Goal: Transaction & Acquisition: Purchase product/service

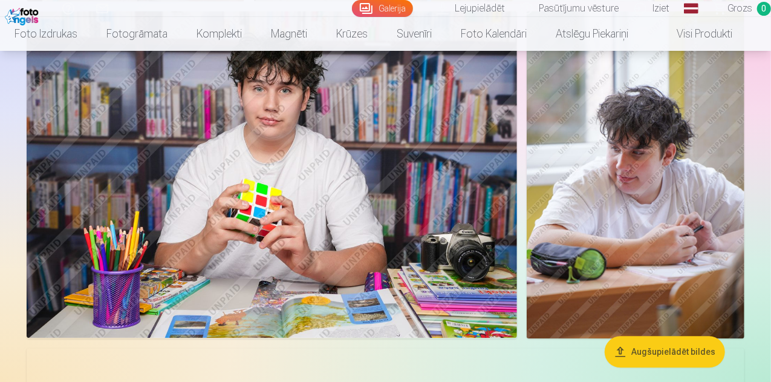
scroll to position [1029, 0]
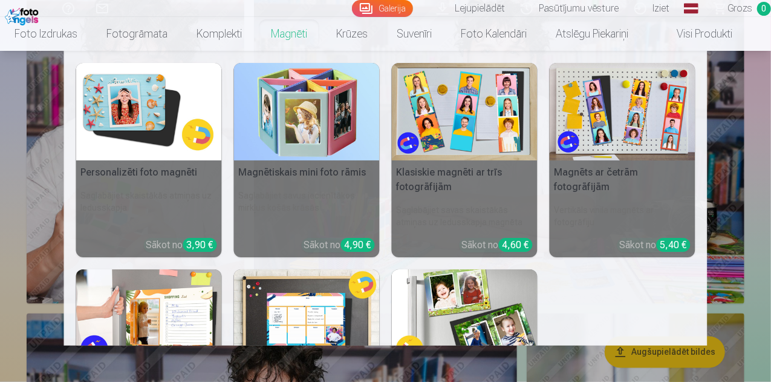
click at [306, 33] on link "Magnēti" at bounding box center [289, 34] width 65 height 34
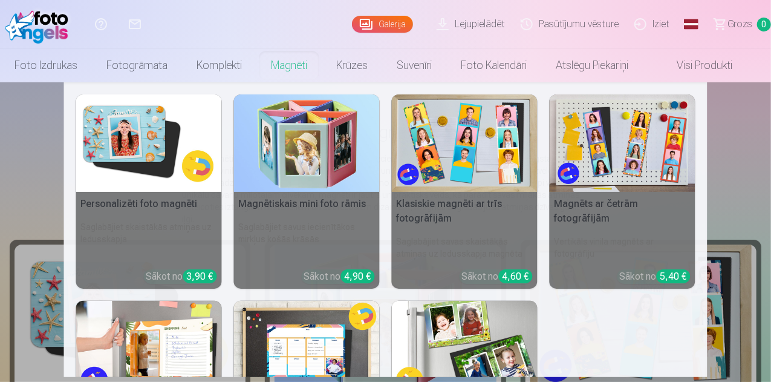
click at [157, 175] on img at bounding box center [149, 142] width 146 height 97
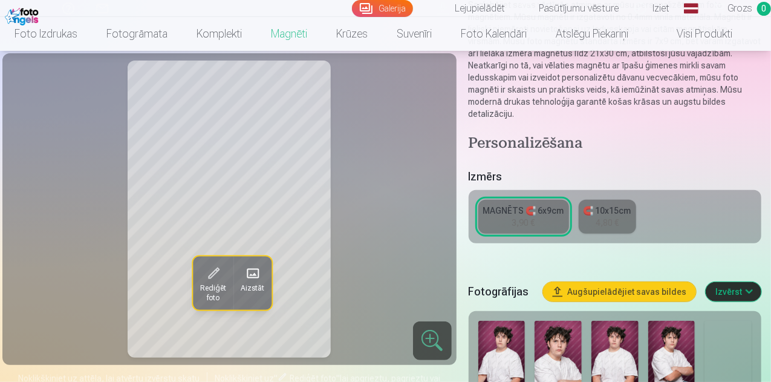
scroll to position [242, 0]
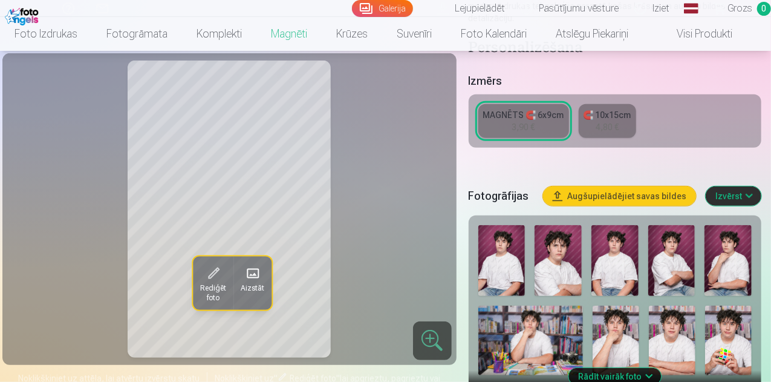
click at [549, 109] on div "MAGNĒTS 🧲 6x9cm" at bounding box center [523, 115] width 81 height 12
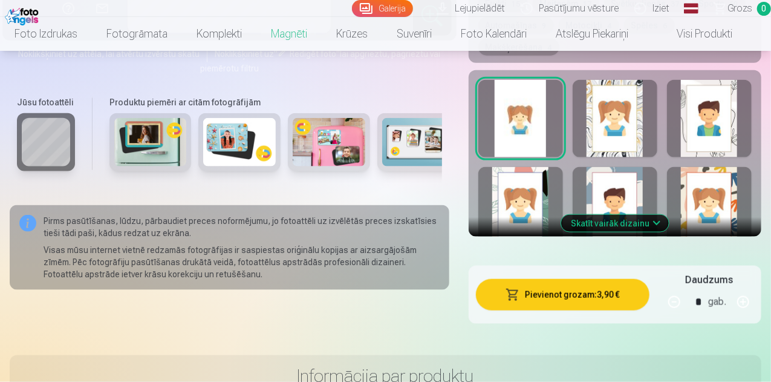
scroll to position [847, 0]
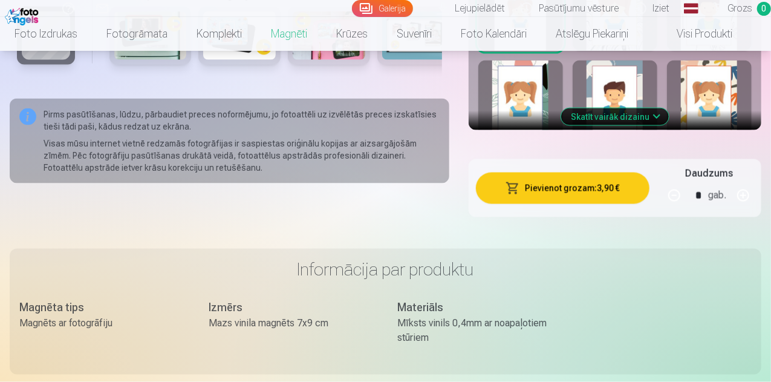
click at [755, 181] on button "button" at bounding box center [743, 195] width 29 height 29
type input "*"
click at [597, 172] on button "Pievienot grozam : 15,60 €" at bounding box center [563, 187] width 174 height 31
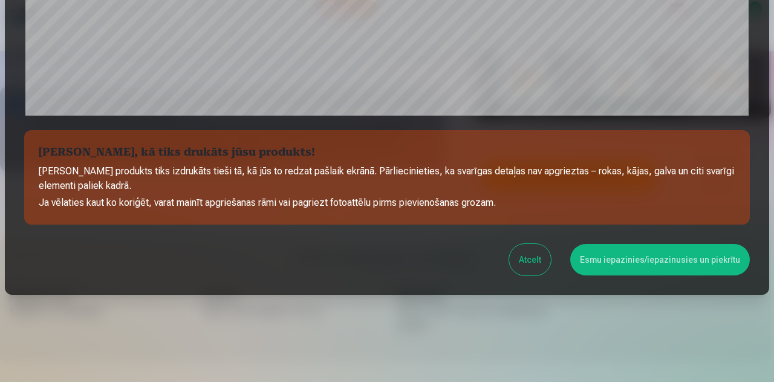
scroll to position [480, 0]
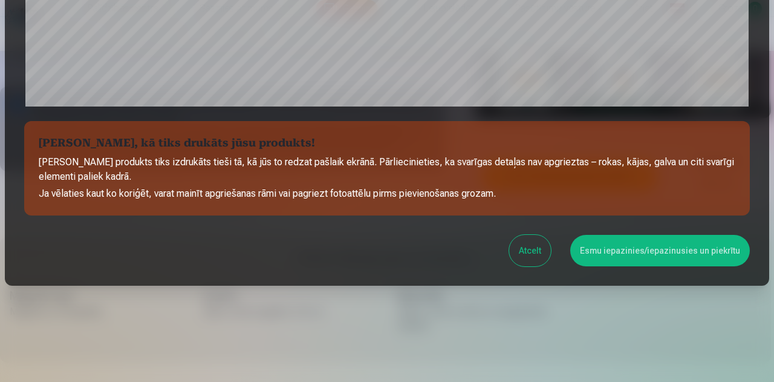
click at [644, 245] on button "Esmu iepazinies/iepazinusies un piekrītu" at bounding box center [661, 250] width 180 height 31
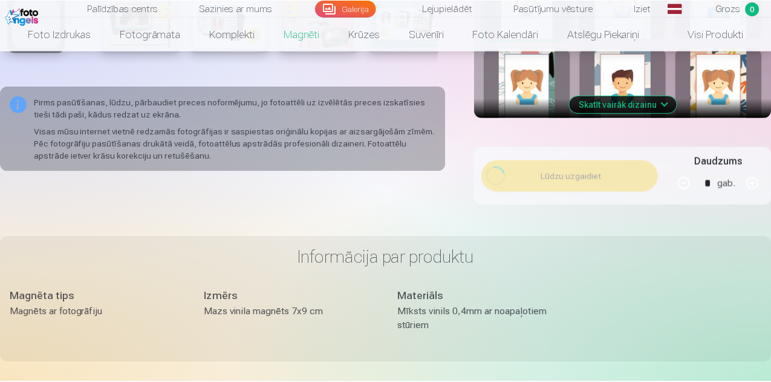
scroll to position [478, 0]
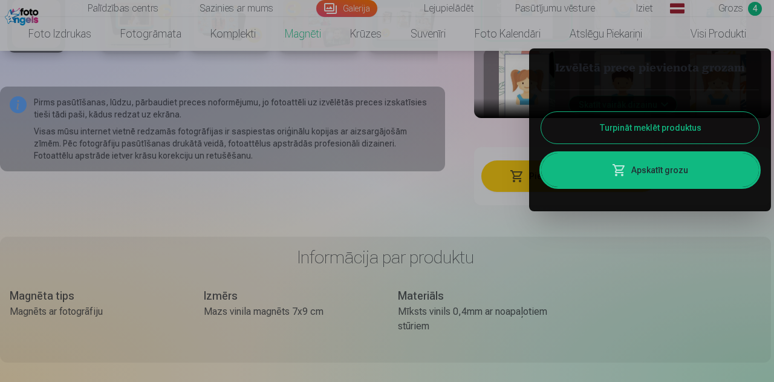
click at [666, 131] on button "Turpināt meklēt produktus" at bounding box center [651, 127] width 218 height 31
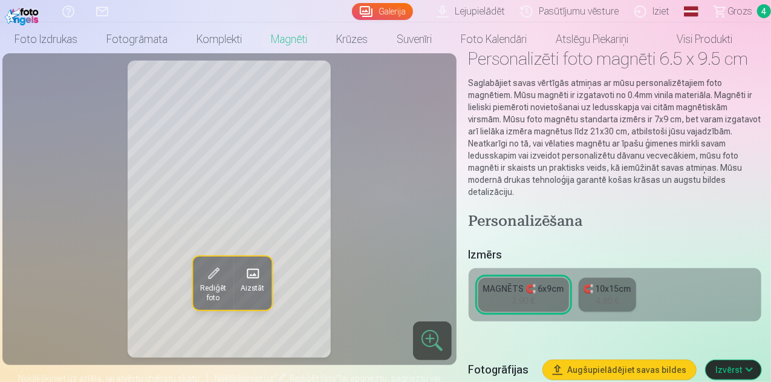
scroll to position [0, 0]
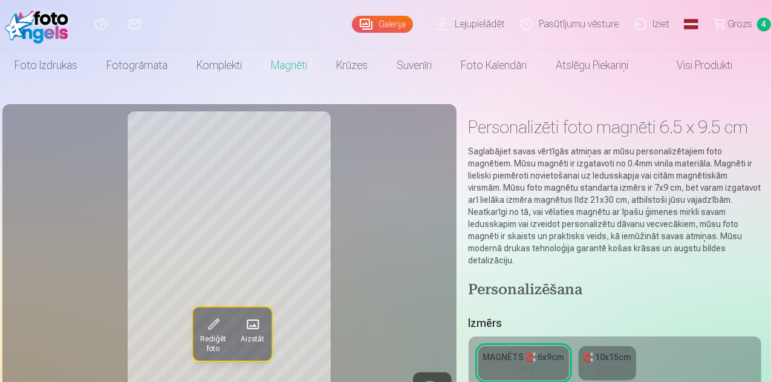
click at [352, 25] on link "Galerija" at bounding box center [382, 24] width 61 height 17
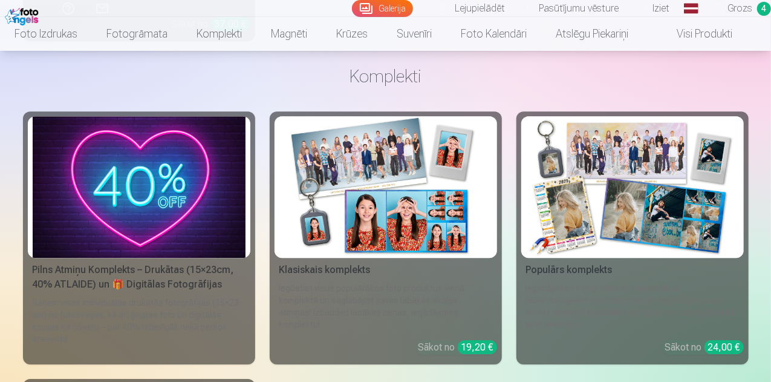
scroll to position [4054, 0]
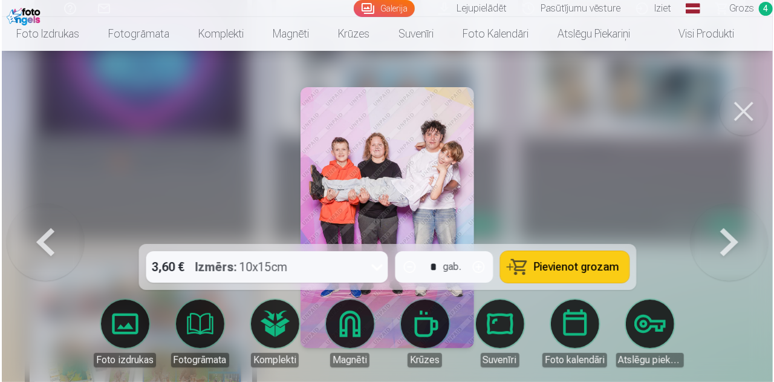
scroll to position [4190, 0]
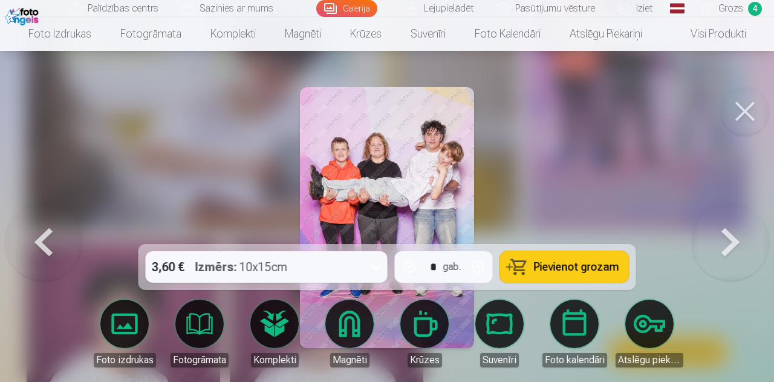
click at [585, 270] on span "Pievienot grozam" at bounding box center [576, 266] width 85 height 11
click at [345, 8] on link "Galerija" at bounding box center [346, 8] width 61 height 17
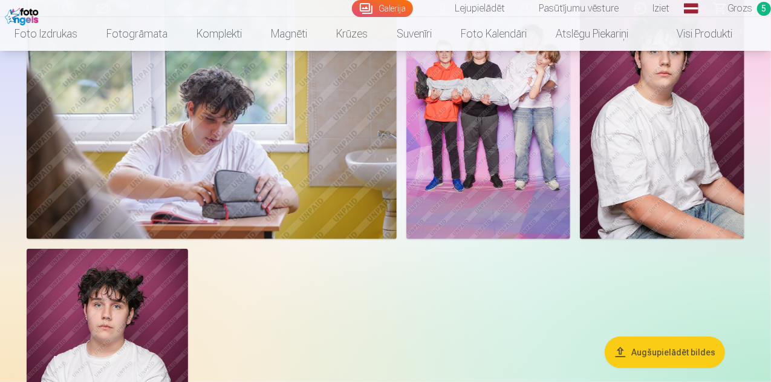
scroll to position [2783, 0]
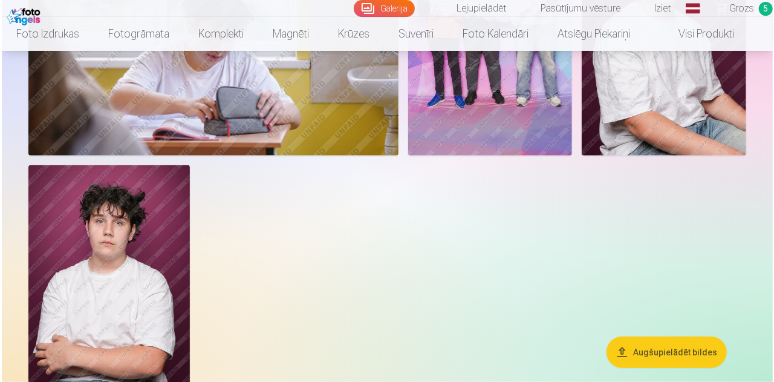
scroll to position [2792, 0]
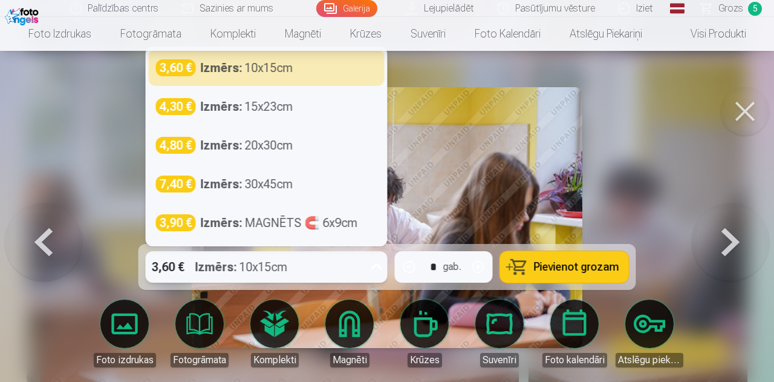
click at [377, 267] on icon at bounding box center [376, 266] width 19 height 19
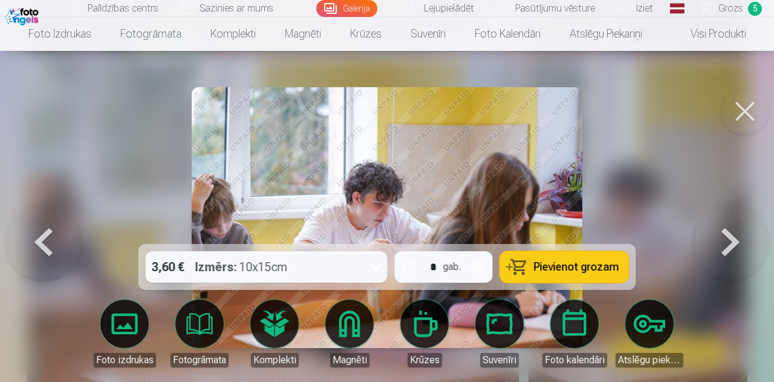
click at [644, 125] on div at bounding box center [387, 191] width 774 height 382
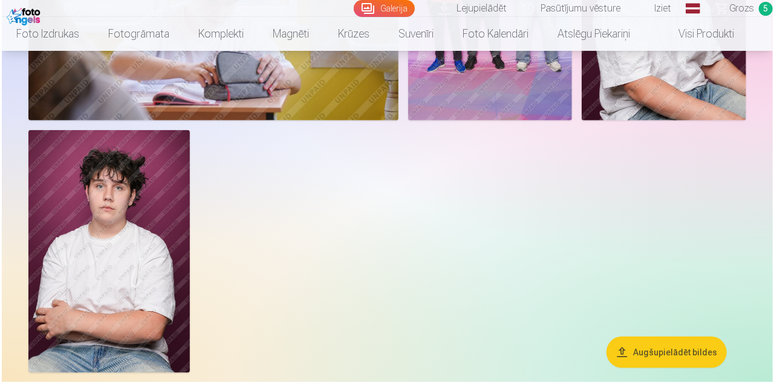
scroll to position [2844, 0]
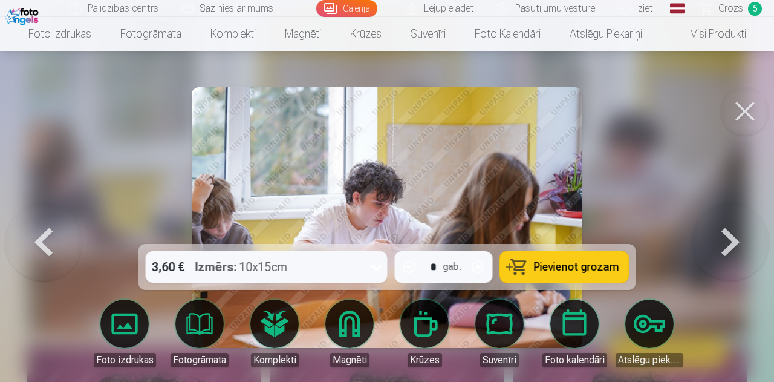
click at [568, 272] on span "Pievienot grozam" at bounding box center [576, 266] width 85 height 11
click at [742, 107] on button at bounding box center [745, 111] width 48 height 48
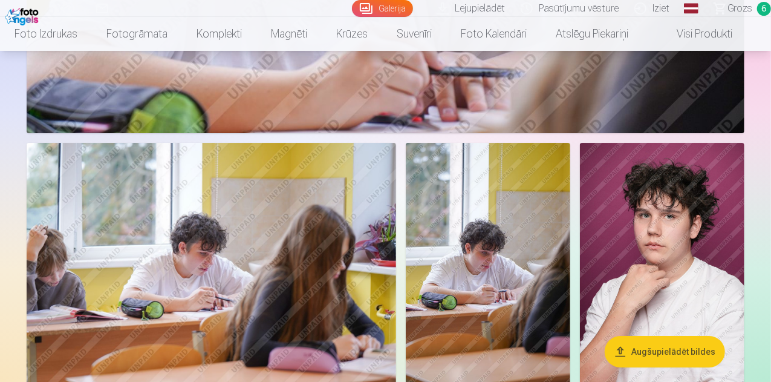
scroll to position [1997, 0]
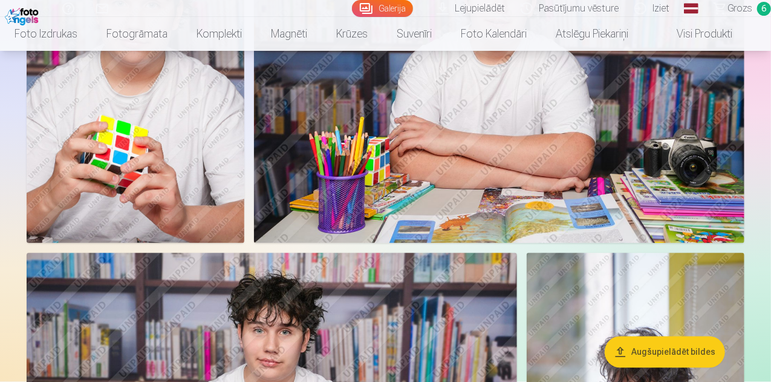
click at [244, 188] on img at bounding box center [136, 79] width 218 height 327
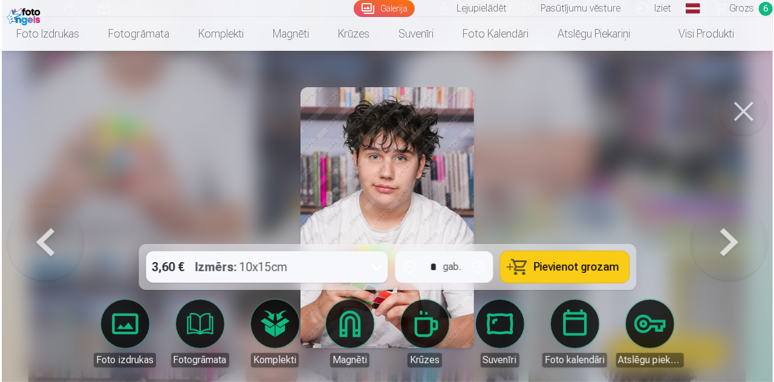
scroll to position [1092, 0]
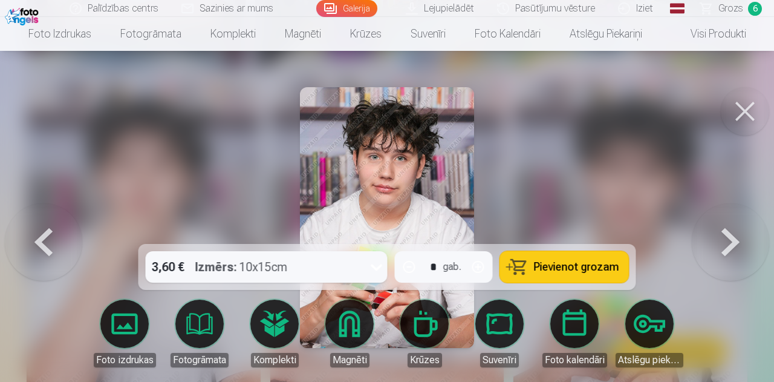
click at [561, 268] on span "Pievienot grozam" at bounding box center [576, 266] width 85 height 11
click at [737, 10] on span "Grozs" at bounding box center [731, 8] width 25 height 15
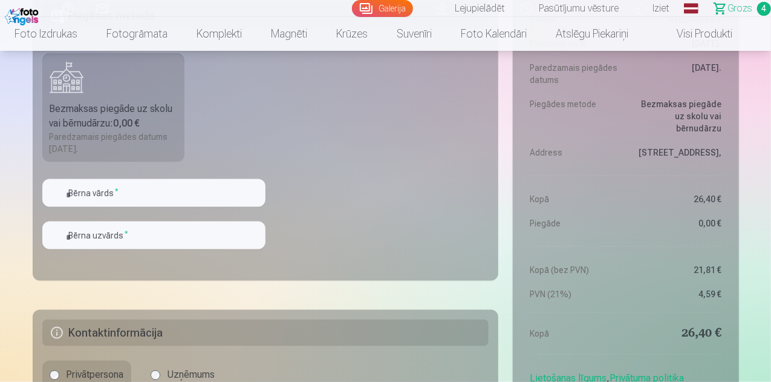
scroll to position [847, 0]
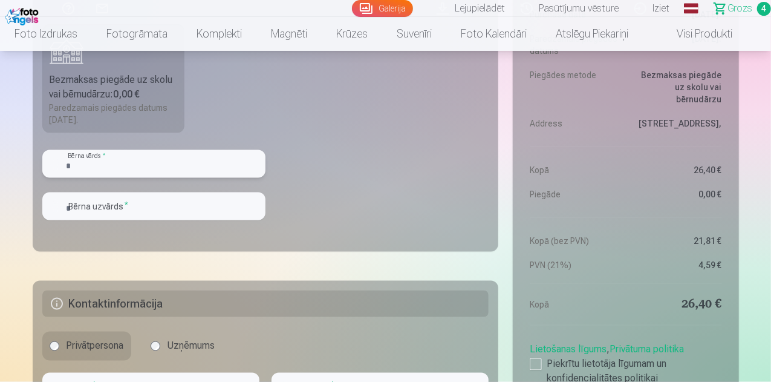
click at [142, 164] on input "text" at bounding box center [153, 164] width 223 height 28
type input "*******"
drag, startPoint x: 128, startPoint y: 174, endPoint x: 128, endPoint y: 201, distance: 27.8
click at [128, 201] on input "text" at bounding box center [153, 206] width 223 height 28
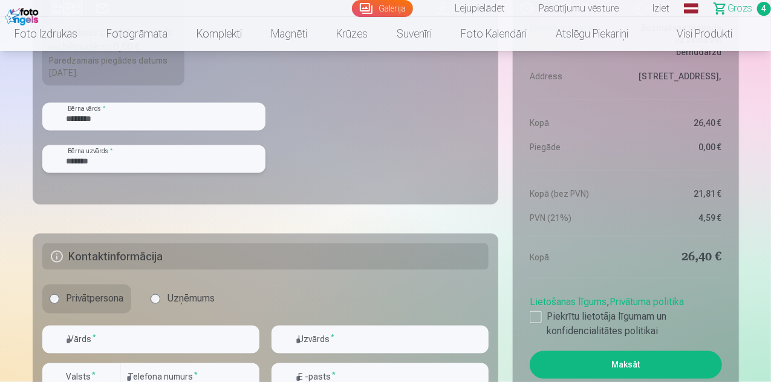
scroll to position [968, 0]
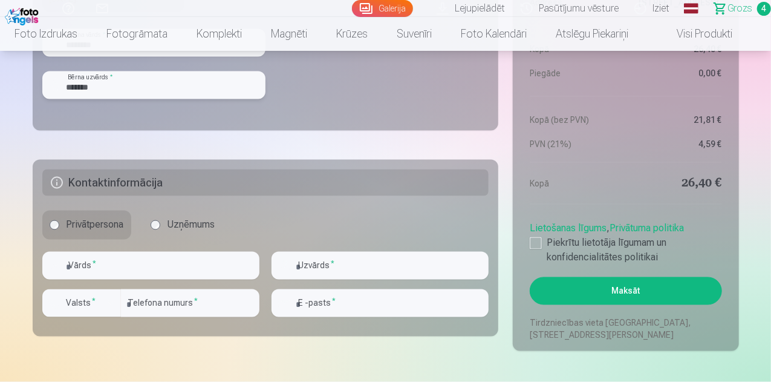
type input "*******"
click at [128, 273] on input "text" at bounding box center [150, 266] width 217 height 28
type input "*****"
type input "******"
type input "********"
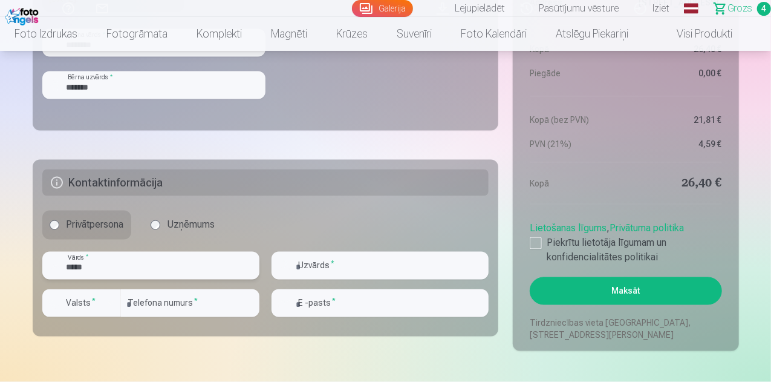
type input "**********"
click at [542, 243] on div at bounding box center [536, 243] width 12 height 12
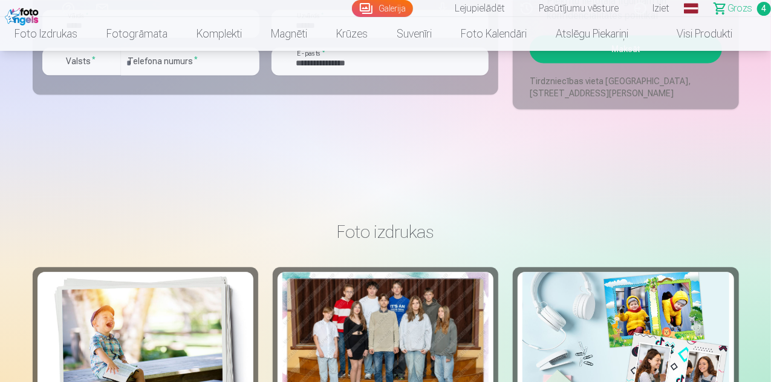
scroll to position [1089, 0]
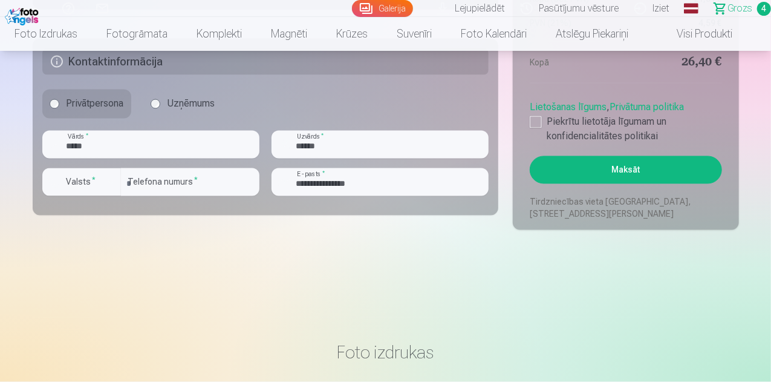
click at [608, 175] on button "Maksāt" at bounding box center [626, 170] width 192 height 28
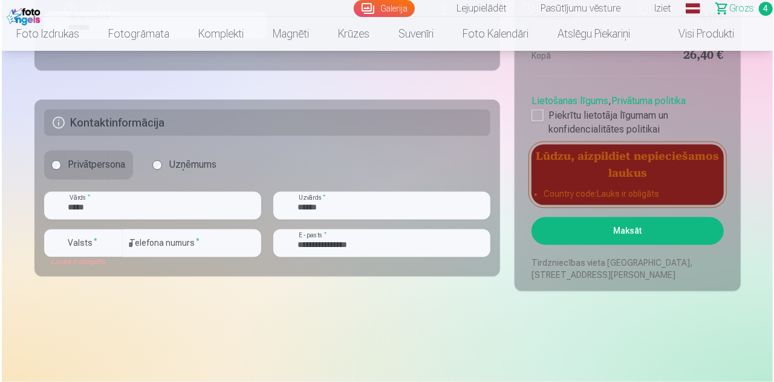
scroll to position [1029, 0]
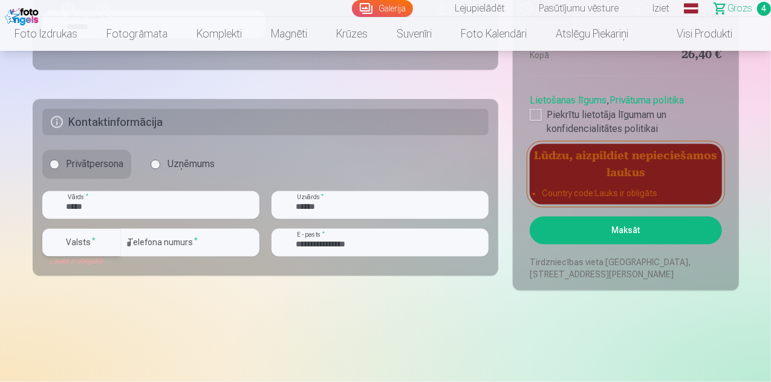
click at [109, 243] on div "button" at bounding box center [111, 242] width 15 height 15
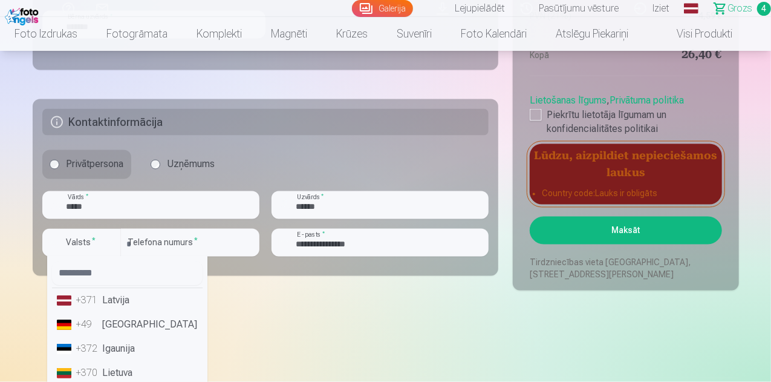
click at [110, 294] on li "+371 Latvija" at bounding box center [127, 301] width 151 height 24
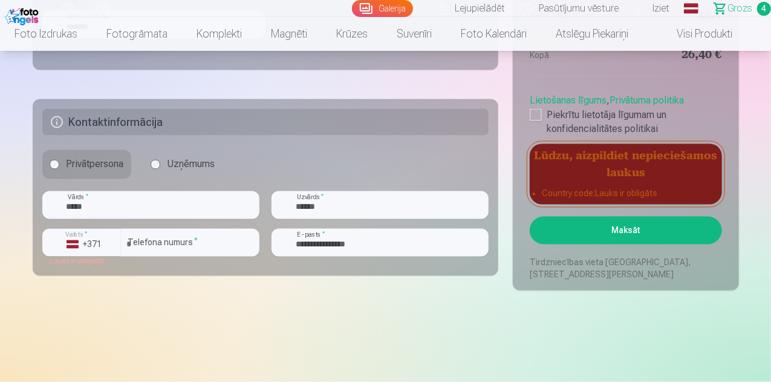
click at [618, 230] on button "Maksāt" at bounding box center [626, 231] width 192 height 28
